Goal: Task Accomplishment & Management: Manage account settings

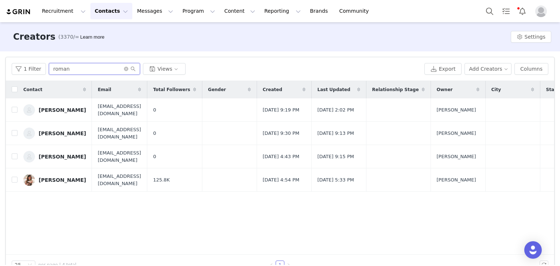
click at [86, 72] on input "roman" at bounding box center [94, 69] width 91 height 12
paste input "[EMAIL_ADDRESS][DOMAIN_NAME]"
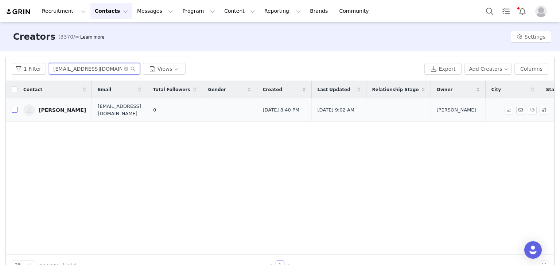
type input "[EMAIL_ADDRESS][DOMAIN_NAME]"
click at [12, 111] on input "checkbox" at bounding box center [15, 110] width 6 height 6
checkbox input "true"
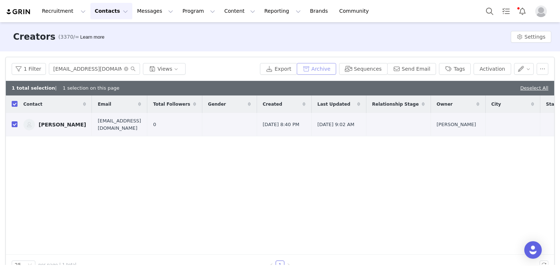
click at [336, 69] on button "Archive" at bounding box center [316, 69] width 39 height 12
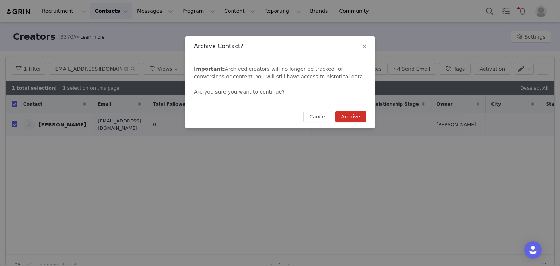
click at [353, 122] on button "Archive" at bounding box center [350, 117] width 31 height 12
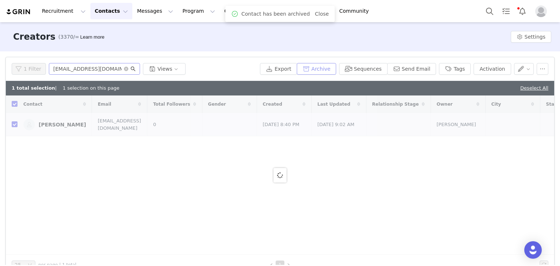
checkbox input "false"
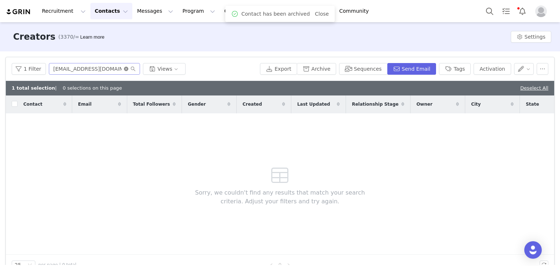
click at [124, 70] on icon "icon: close-circle" at bounding box center [126, 69] width 4 height 4
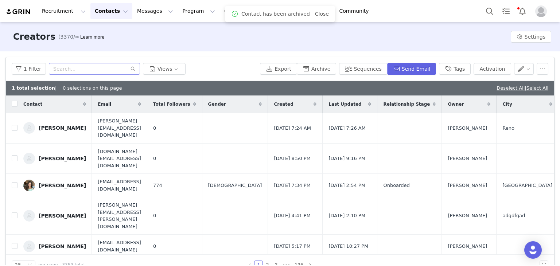
click at [527, 83] on div "1 total selection | 0 selections on this page Deselect All | Select All" at bounding box center [280, 88] width 548 height 15
click at [530, 90] on link "Select All" at bounding box center [537, 87] width 22 height 5
checkbox input "true"
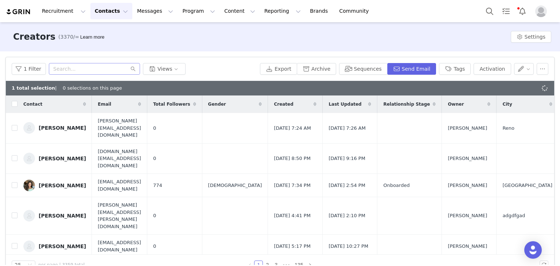
checkbox input "true"
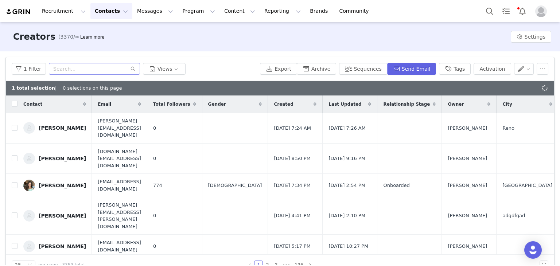
checkbox input "true"
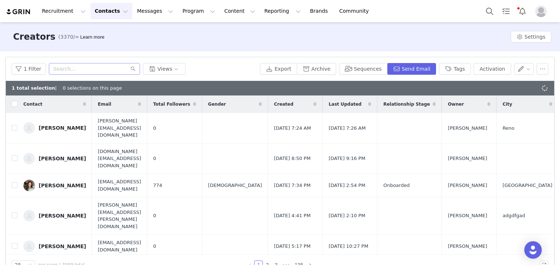
checkbox input "true"
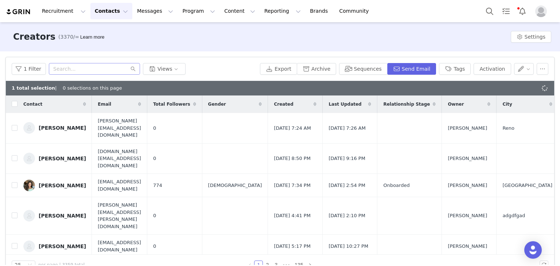
checkbox input "true"
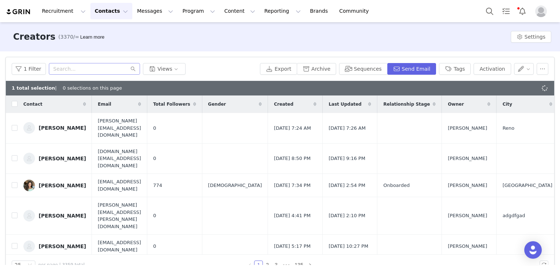
checkbox input "true"
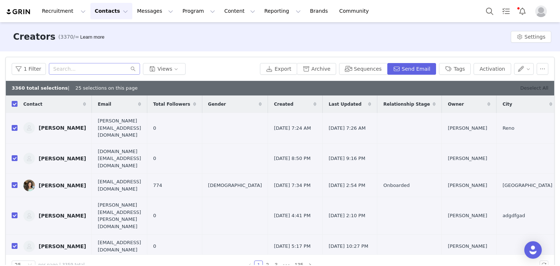
click at [533, 89] on link "Deselect All" at bounding box center [534, 87] width 28 height 5
checkbox input "false"
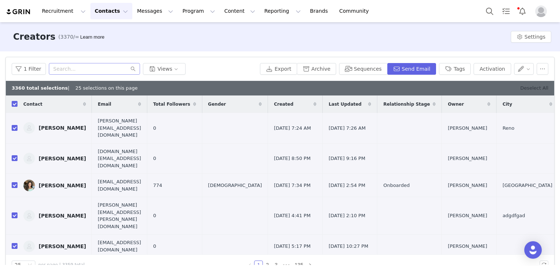
checkbox input "false"
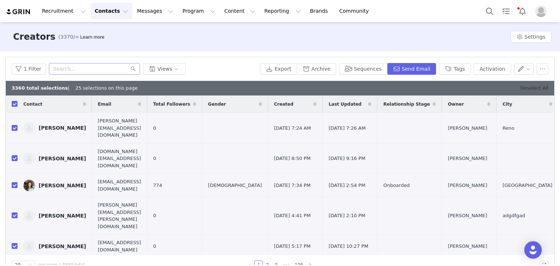
checkbox input "false"
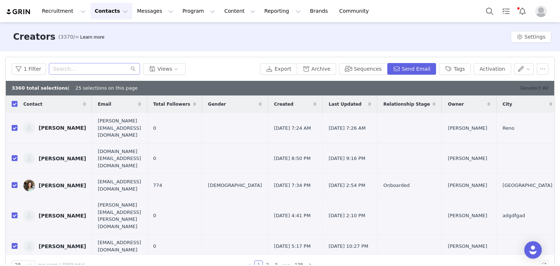
checkbox input "false"
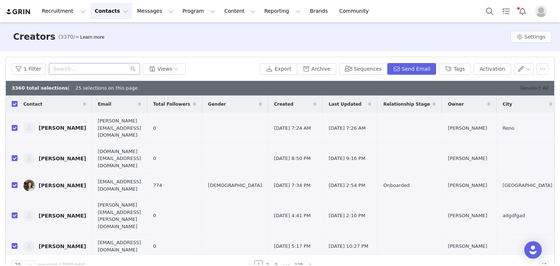
checkbox input "false"
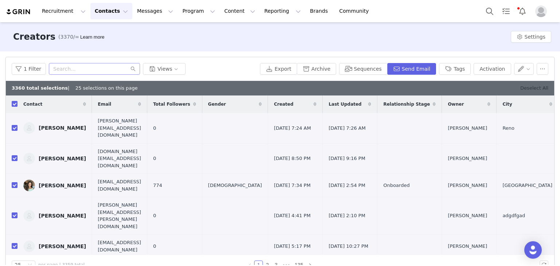
checkbox input "false"
